Goal: Use online tool/utility: Utilize a website feature to perform a specific function

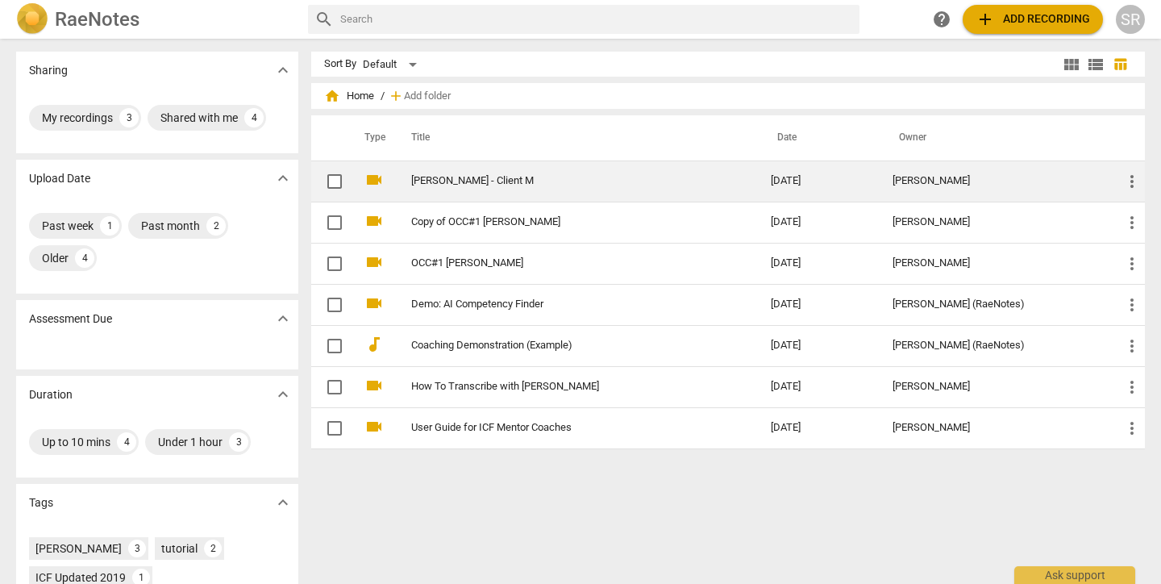
click at [488, 174] on td "[PERSON_NAME] - Client M" at bounding box center [575, 180] width 366 height 41
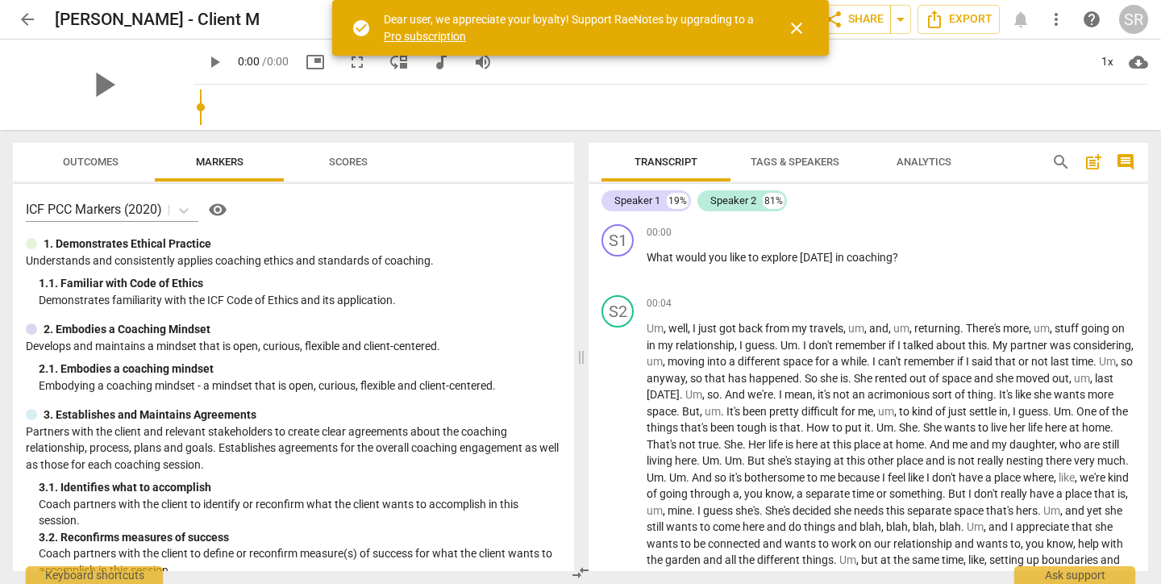
click at [786, 25] on span "close" at bounding box center [796, 28] width 39 height 19
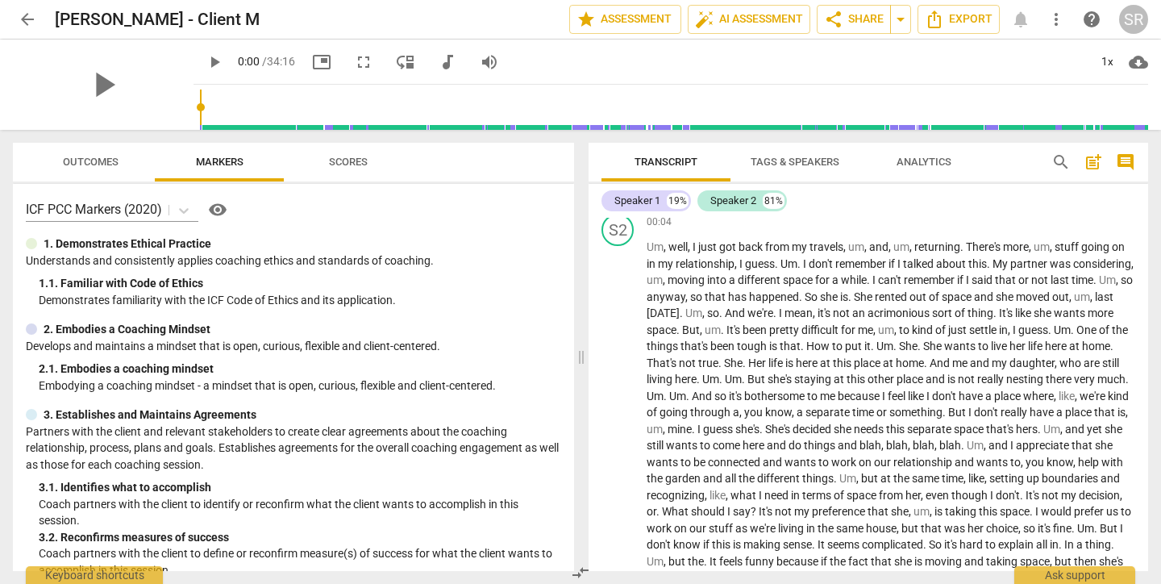
click at [115, 165] on span "Outcomes" at bounding box center [91, 162] width 56 height 12
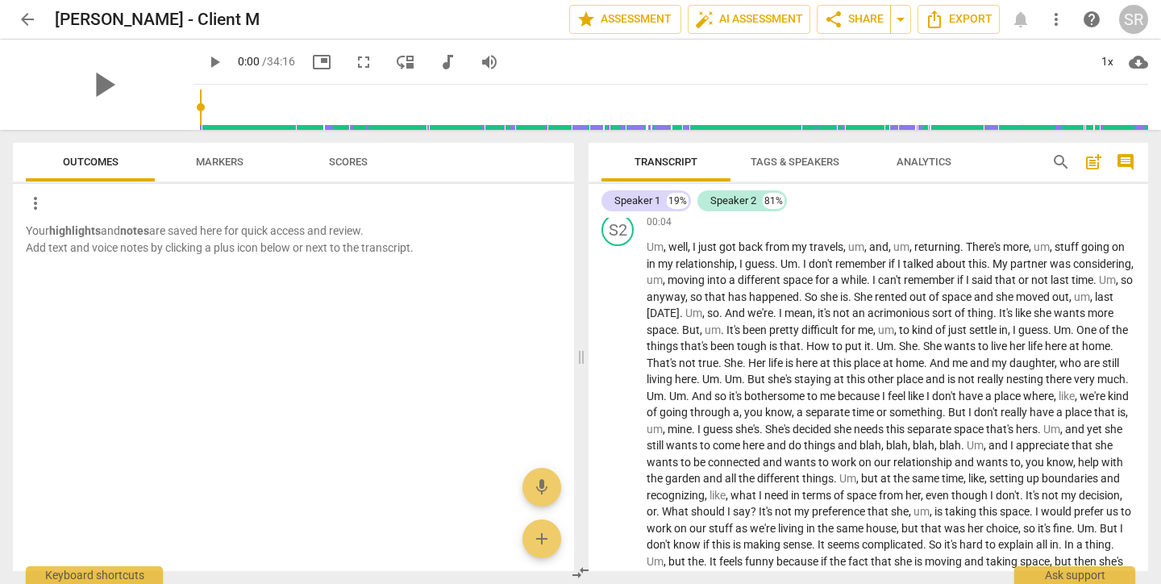
click at [331, 171] on span "Scores" at bounding box center [348, 163] width 77 height 22
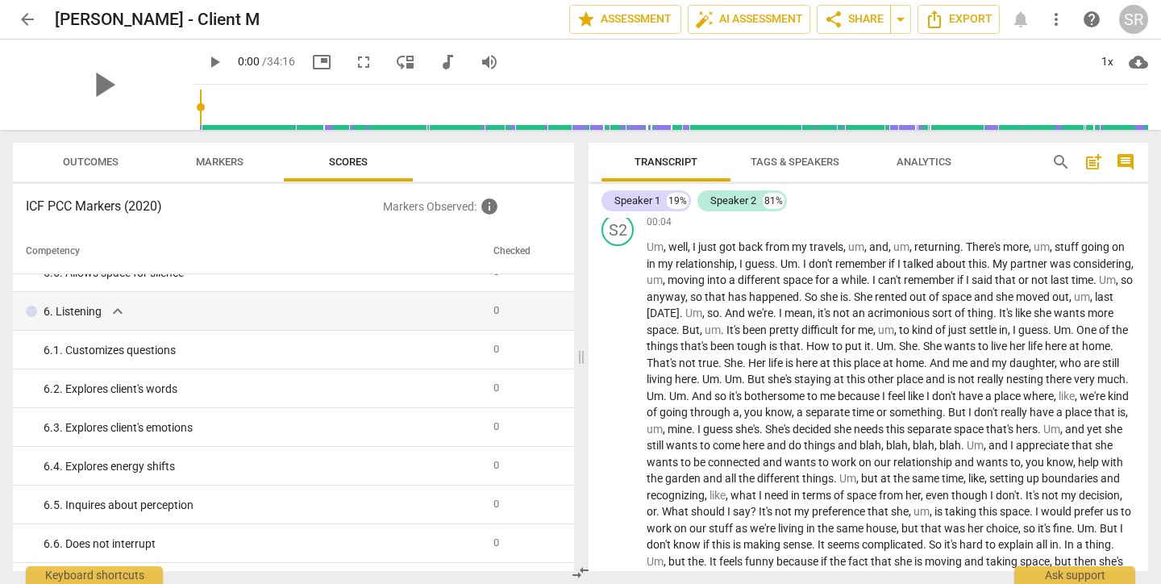
scroll to position [866, 0]
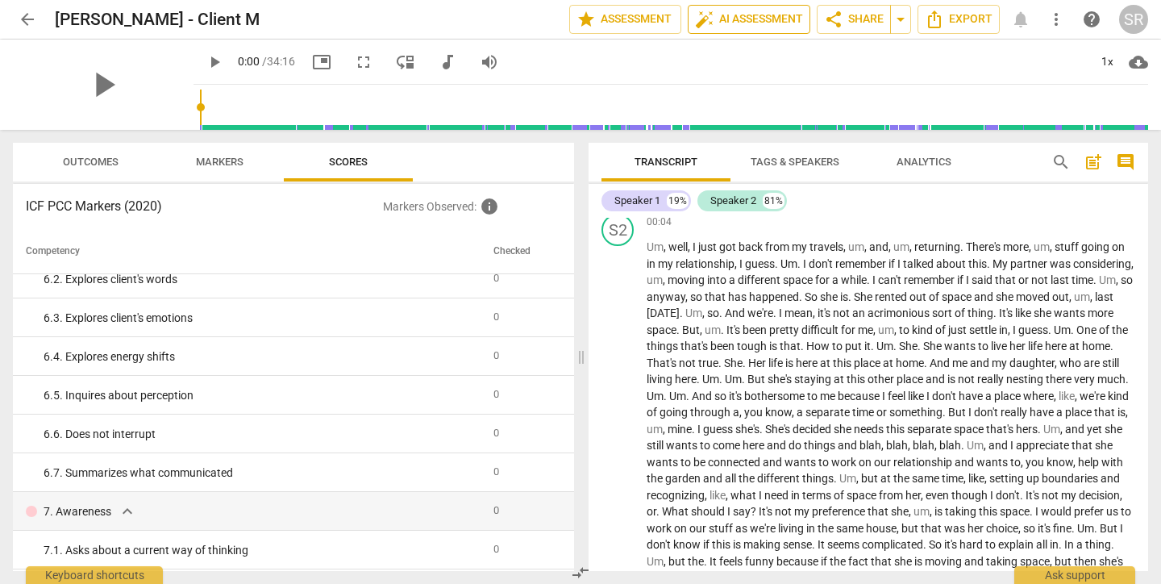
click at [769, 29] on button "auto_fix_high AI Assessment" at bounding box center [749, 19] width 123 height 29
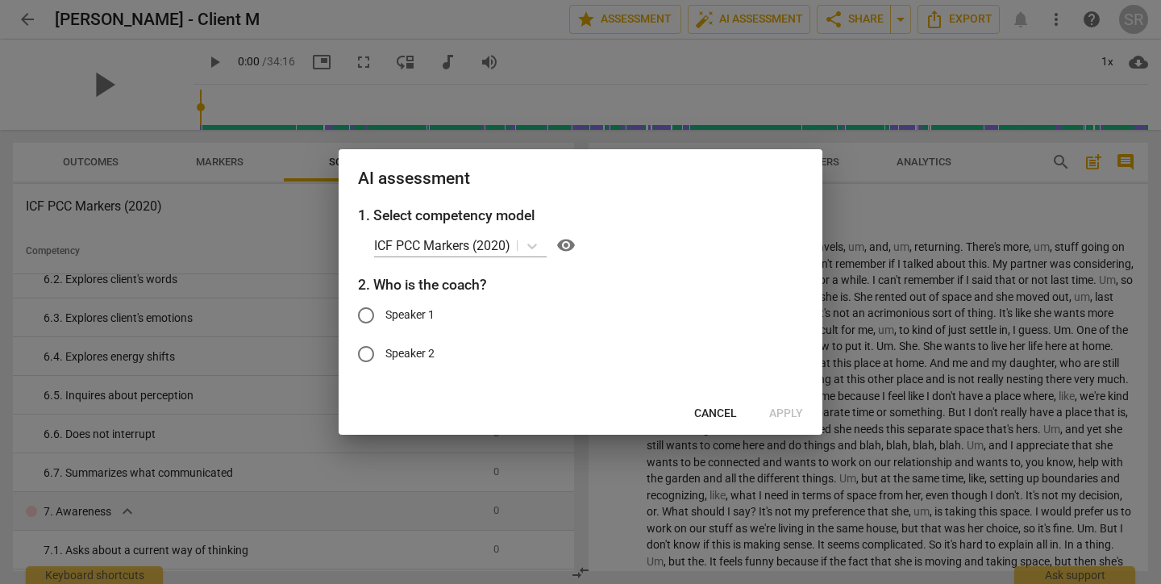
click at [704, 410] on span "Cancel" at bounding box center [715, 413] width 43 height 16
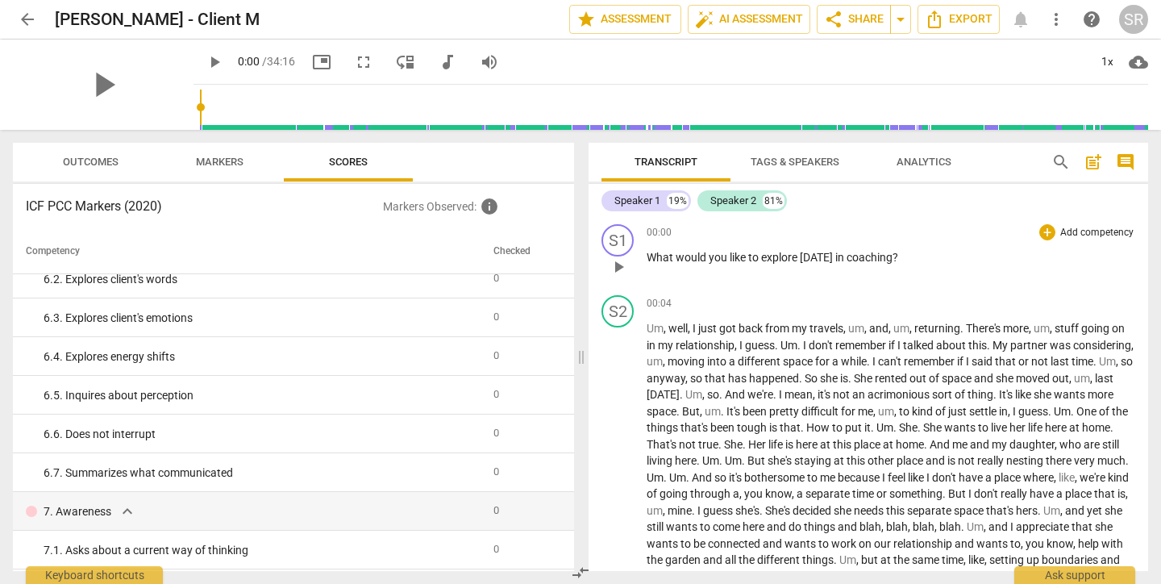
scroll to position [0, 0]
click at [721, 25] on span "auto_fix_high AI Assessment" at bounding box center [749, 19] width 108 height 19
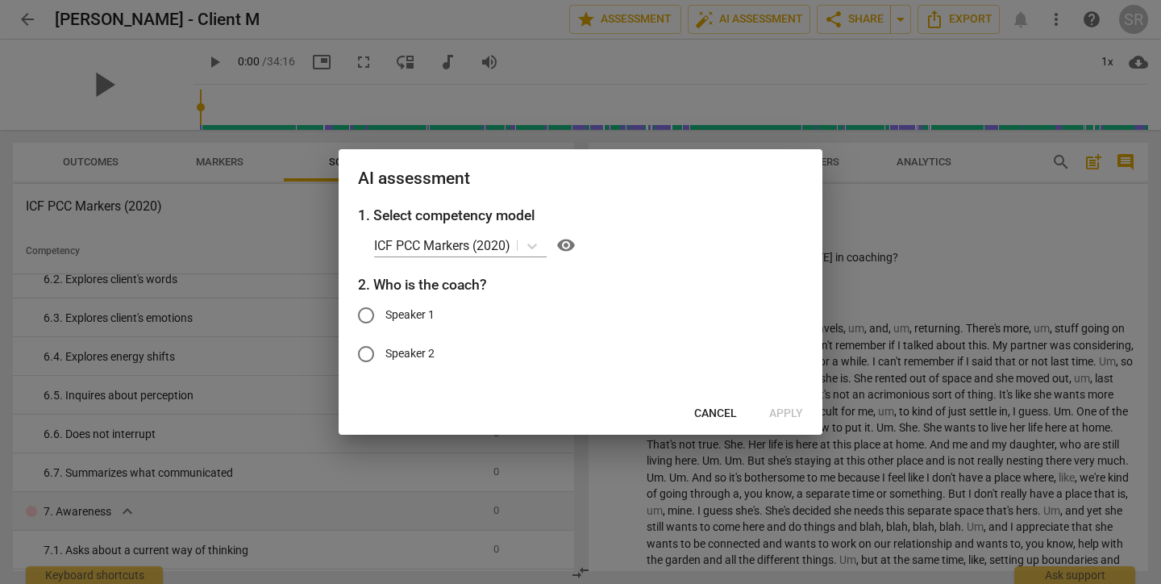
click at [366, 307] on input "Speaker 1" at bounding box center [366, 315] width 39 height 39
radio input "true"
click at [775, 413] on span "Apply" at bounding box center [786, 413] width 34 height 16
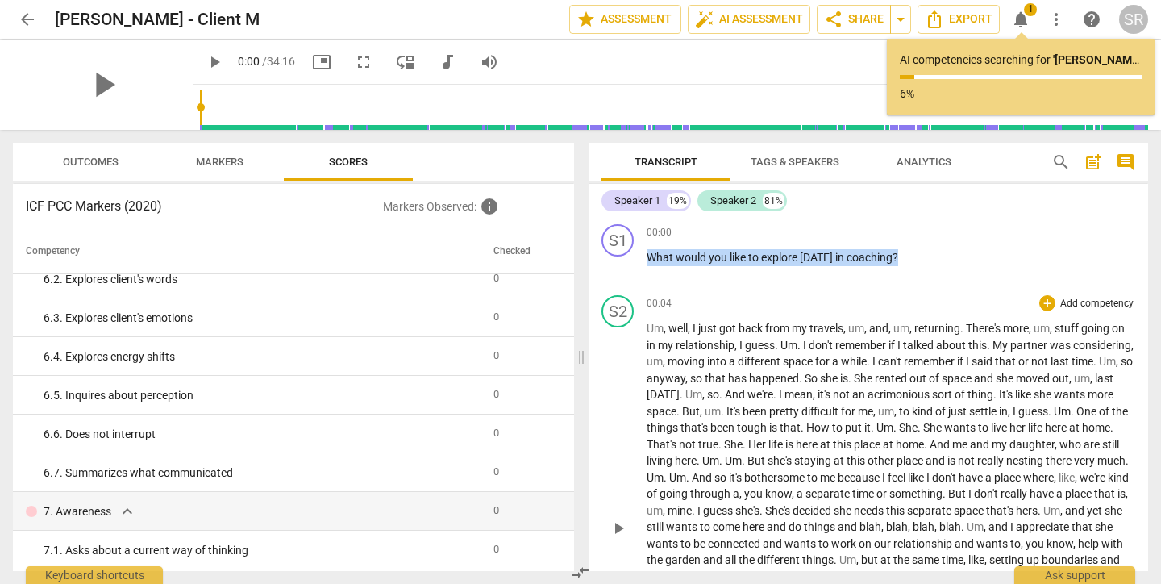
drag, startPoint x: 647, startPoint y: 257, endPoint x: 865, endPoint y: 501, distance: 327.1
click at [865, 501] on div "S1 play_arrow pause 00:00 + Add competency keyboard_arrow_right What would you …" at bounding box center [867, 394] width 559 height 353
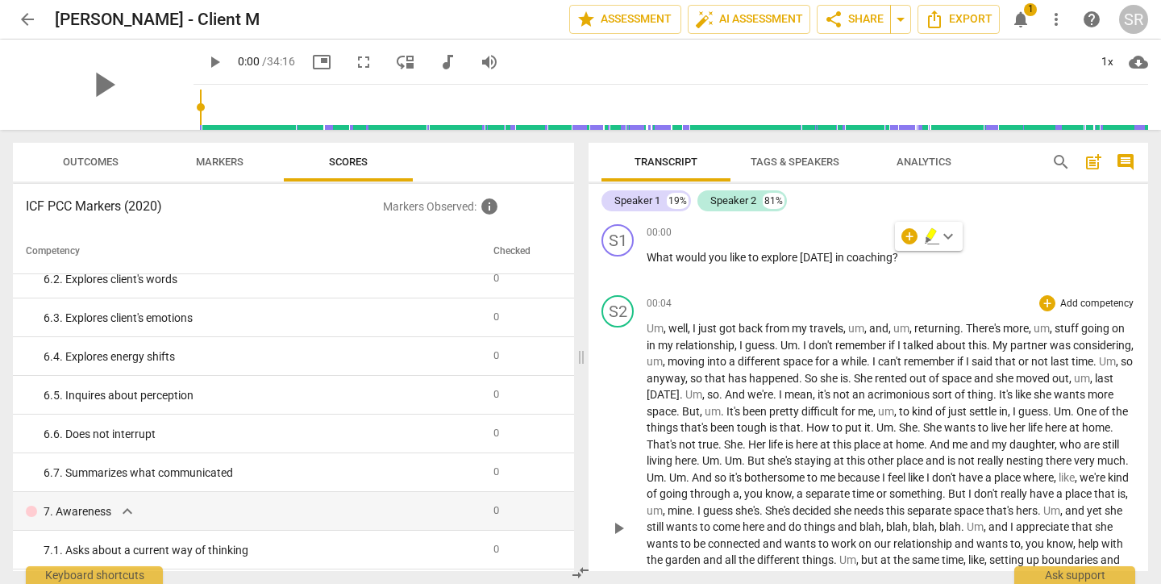
click at [718, 444] on span "true" at bounding box center [708, 444] width 20 height 13
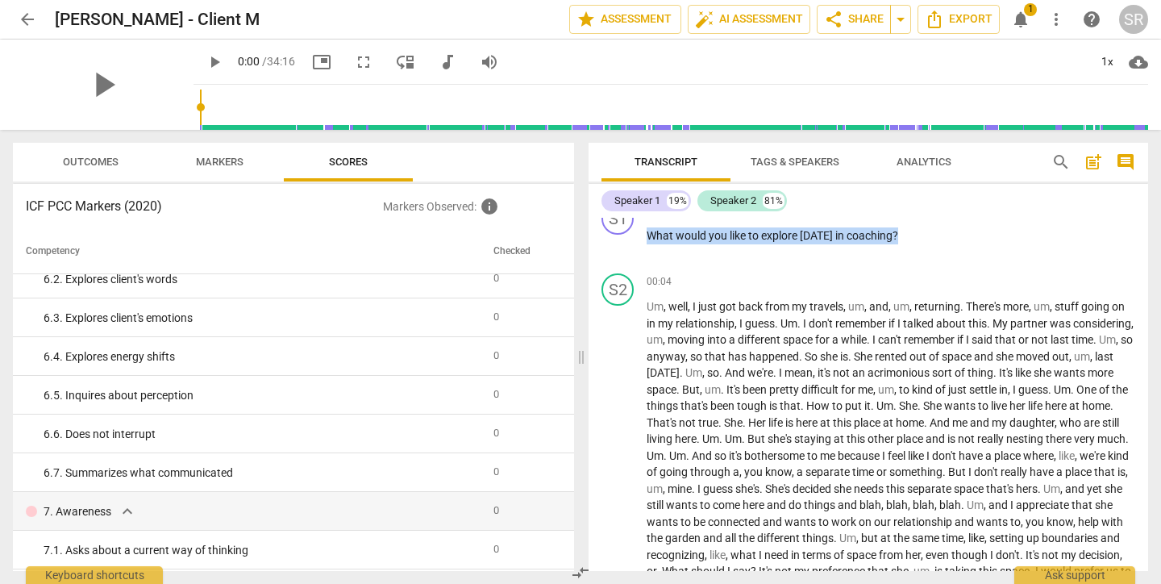
drag, startPoint x: 647, startPoint y: 258, endPoint x: 881, endPoint y: 575, distance: 393.7
click at [881, 575] on div "Transcript Tags & Speakers Analytics search post_add comment Speaker 1 19% Spea…" at bounding box center [871, 357] width 579 height 454
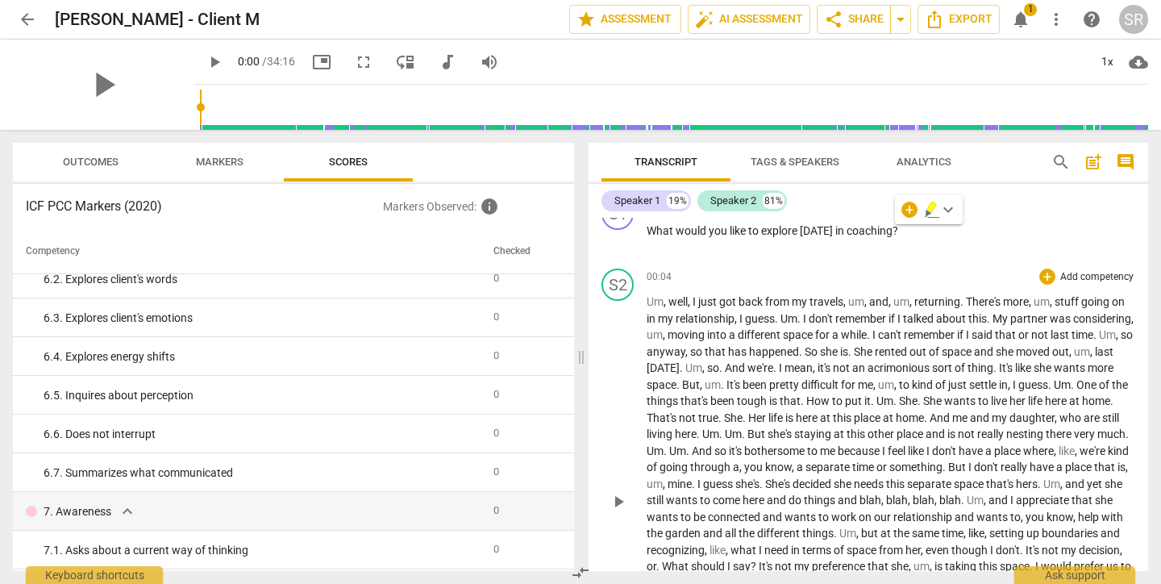
click at [700, 496] on span "wants" at bounding box center [683, 499] width 34 height 13
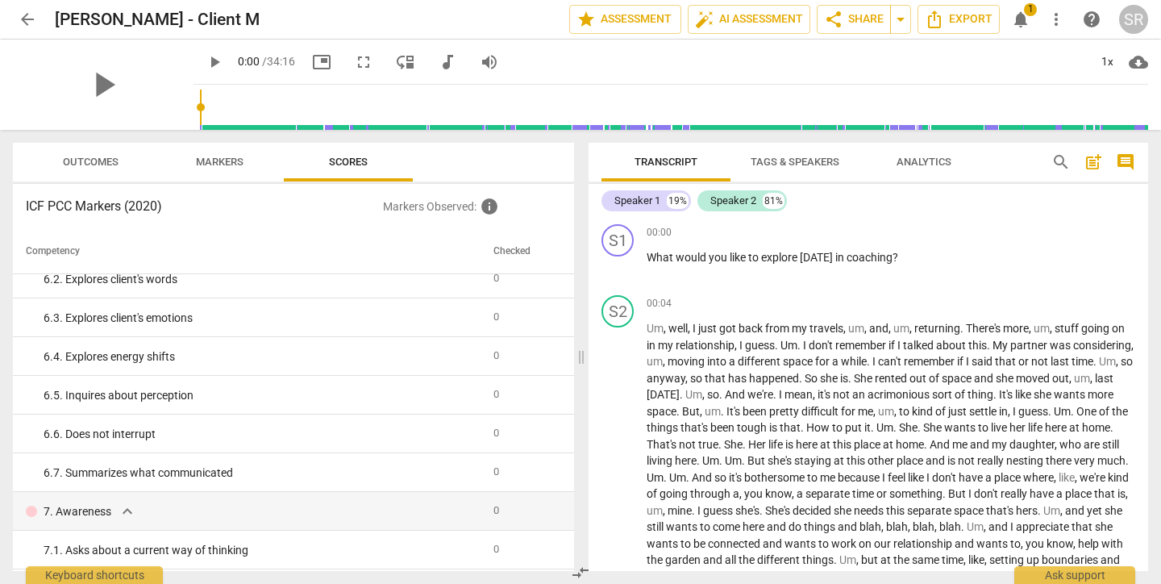
scroll to position [0, 0]
